Goal: Task Accomplishment & Management: Use online tool/utility

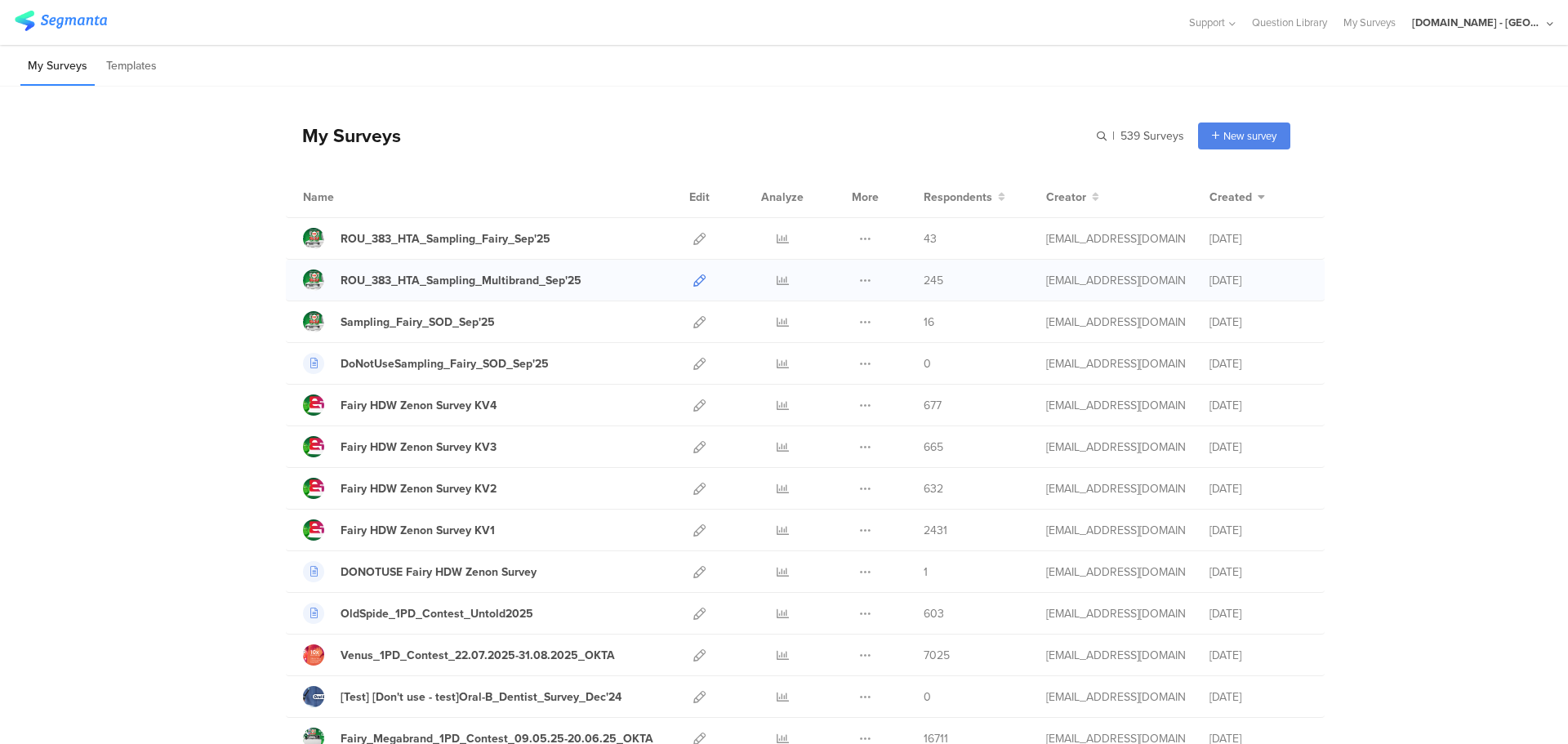
click at [693, 279] on icon at bounding box center [699, 280] width 13 height 13
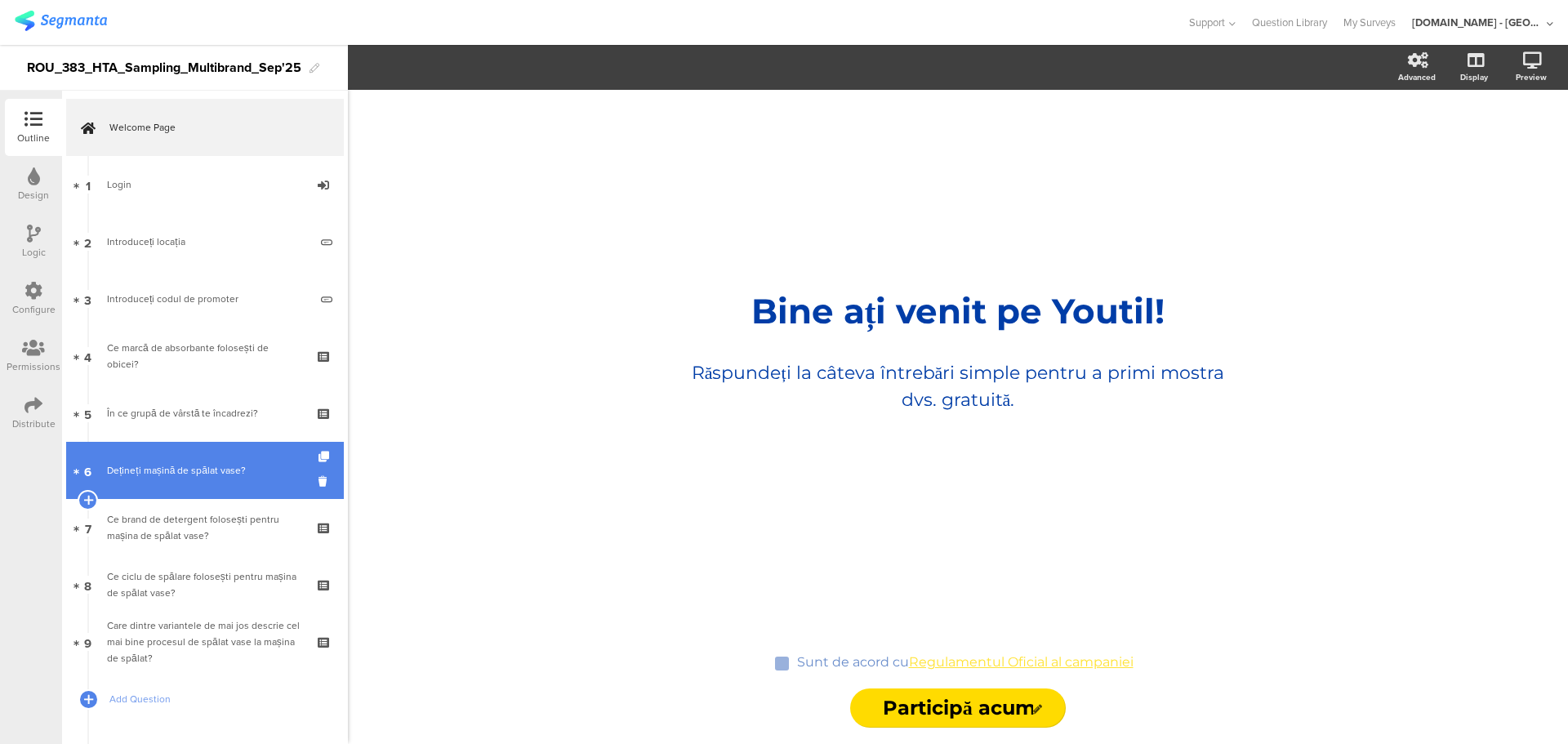
scroll to position [77, 0]
